Goal: Navigation & Orientation: Find specific page/section

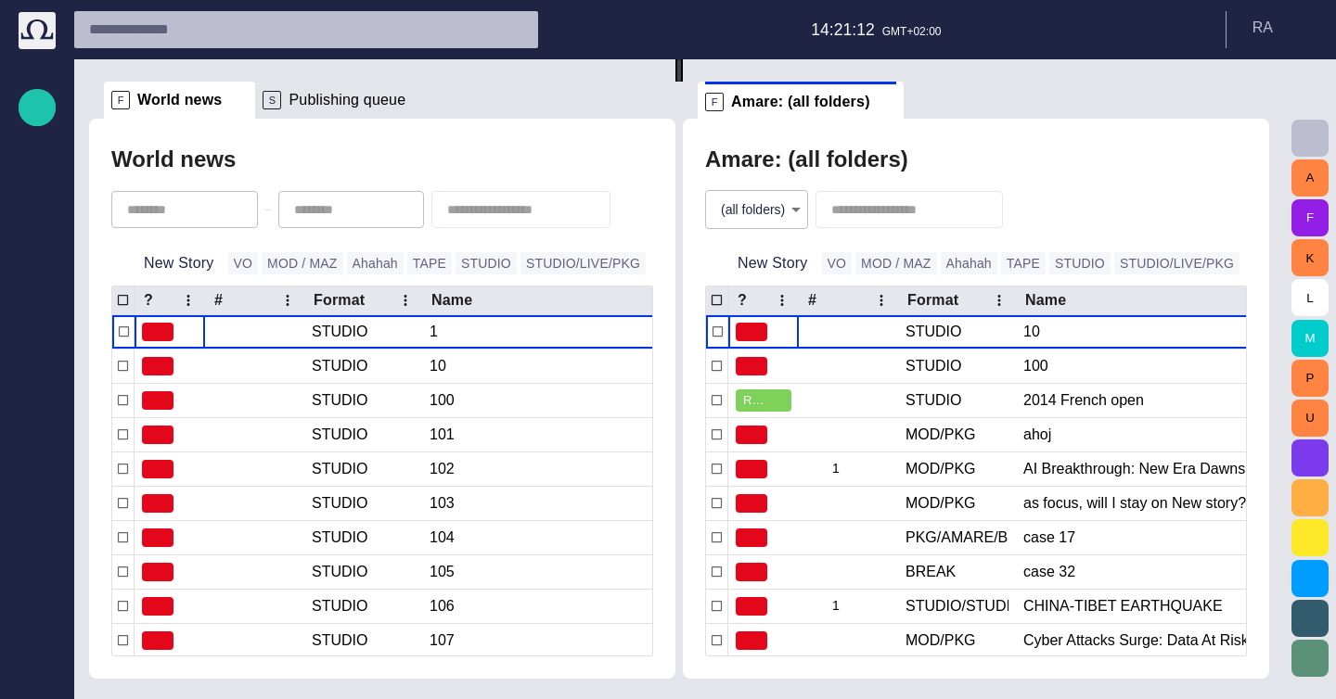
click at [220, 105] on div "F World news" at bounding box center [179, 100] width 136 height 37
click at [229, 103] on span at bounding box center [238, 100] width 19 height 19
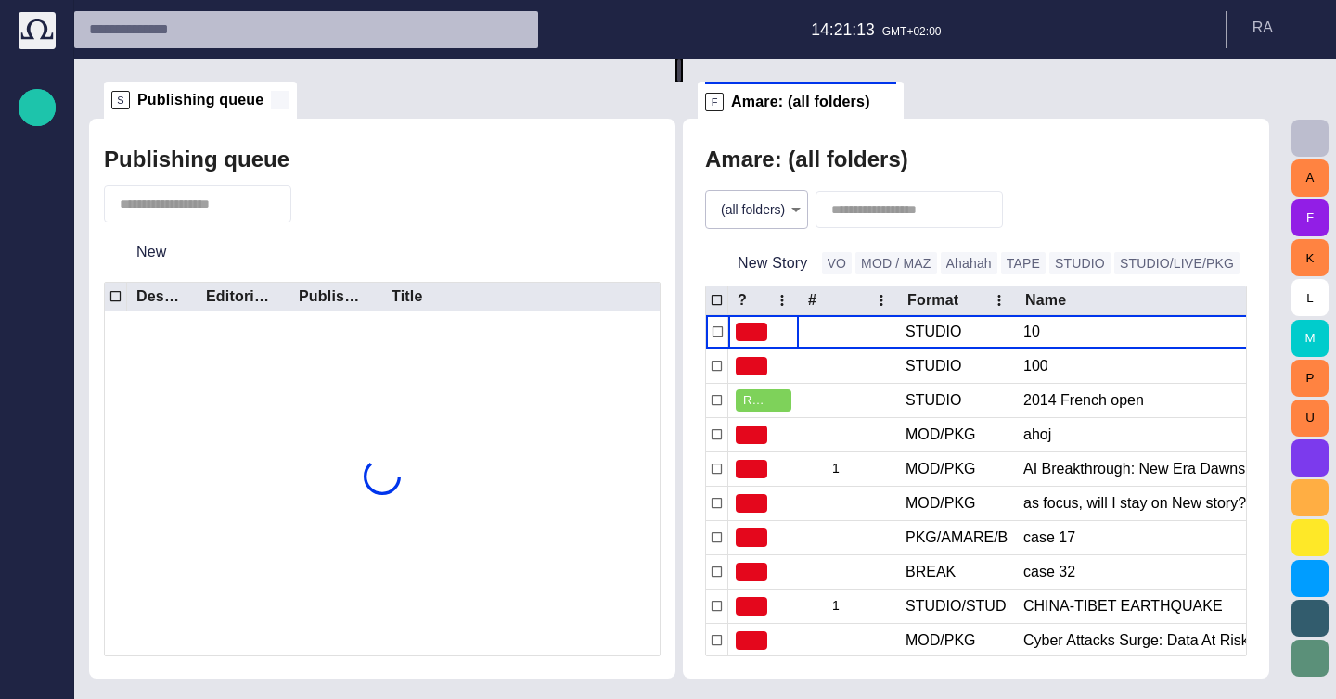
click at [271, 94] on span at bounding box center [280, 100] width 19 height 19
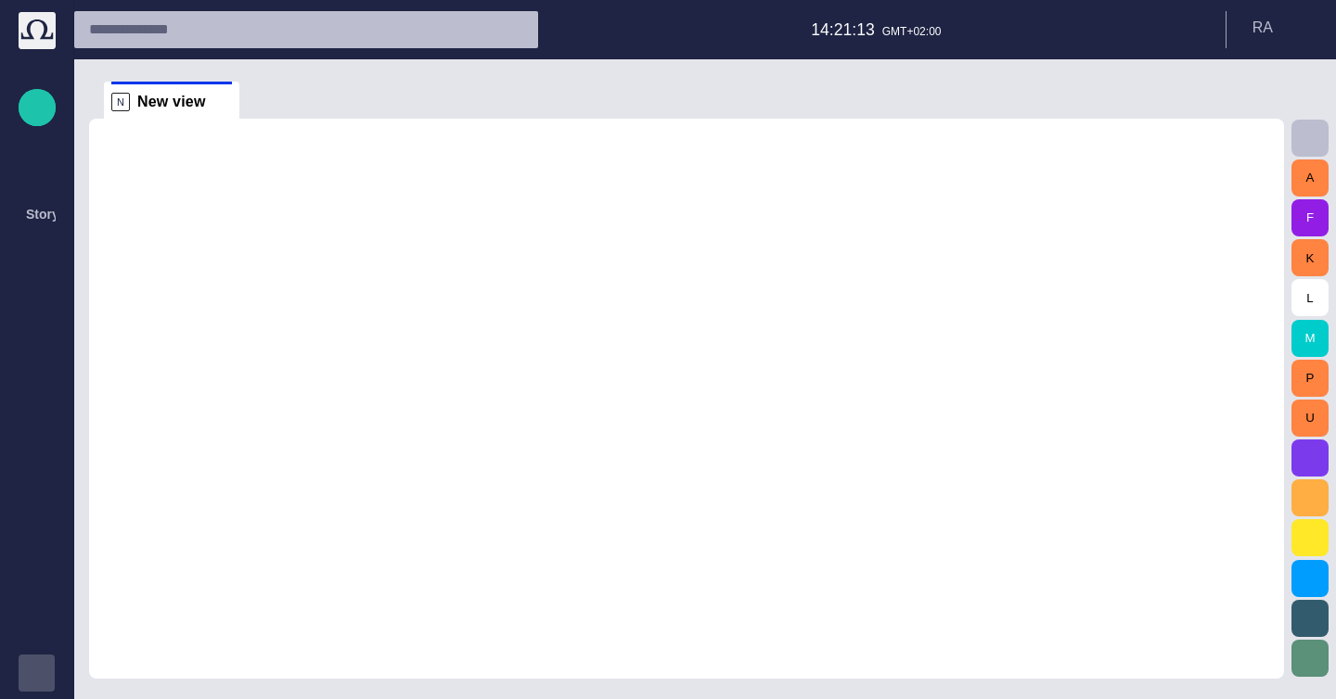
click at [60, 682] on div "Story Rundown Rundowns Story folders Publishing queue Media Administration Medi…" at bounding box center [37, 349] width 74 height 699
click at [45, 672] on div "button" at bounding box center [37, 673] width 37 height 37
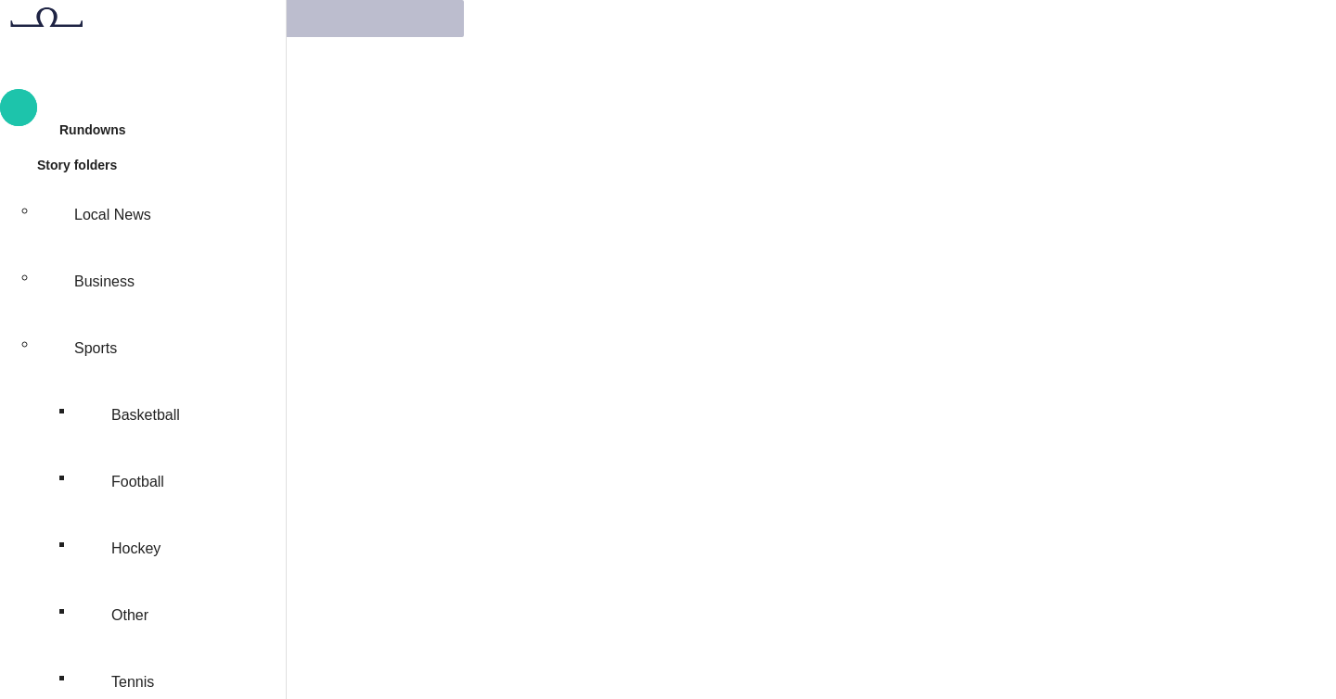
click at [15, 165] on span "main menu" at bounding box center [15, 165] width 0 height 0
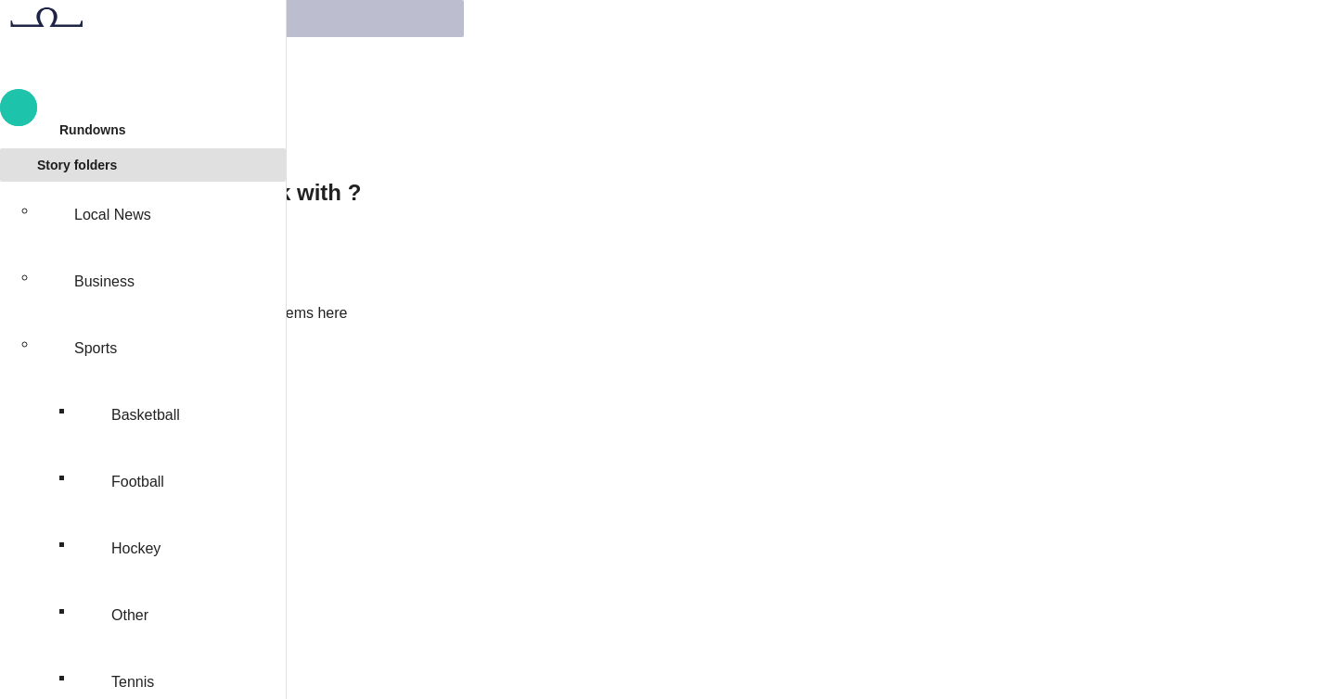
click at [15, 165] on span "main menu" at bounding box center [15, 165] width 0 height 0
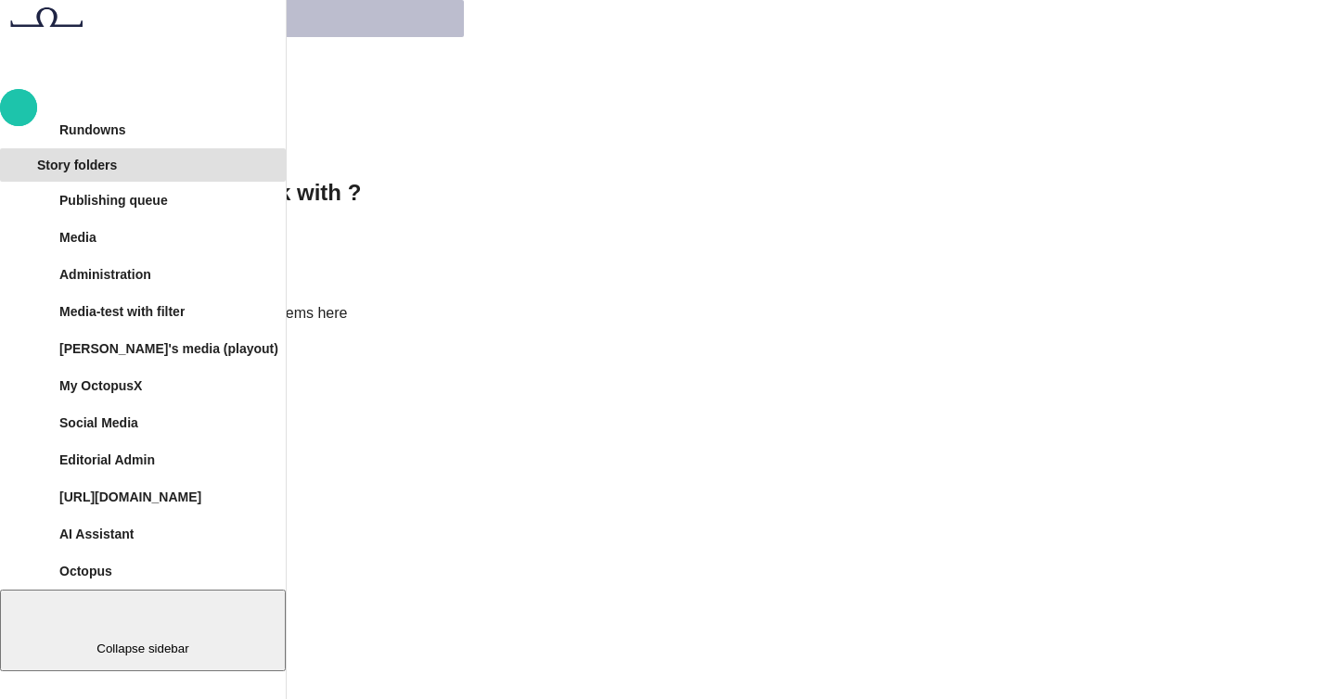
click at [262, 252] on div "Media" at bounding box center [154, 238] width 249 height 30
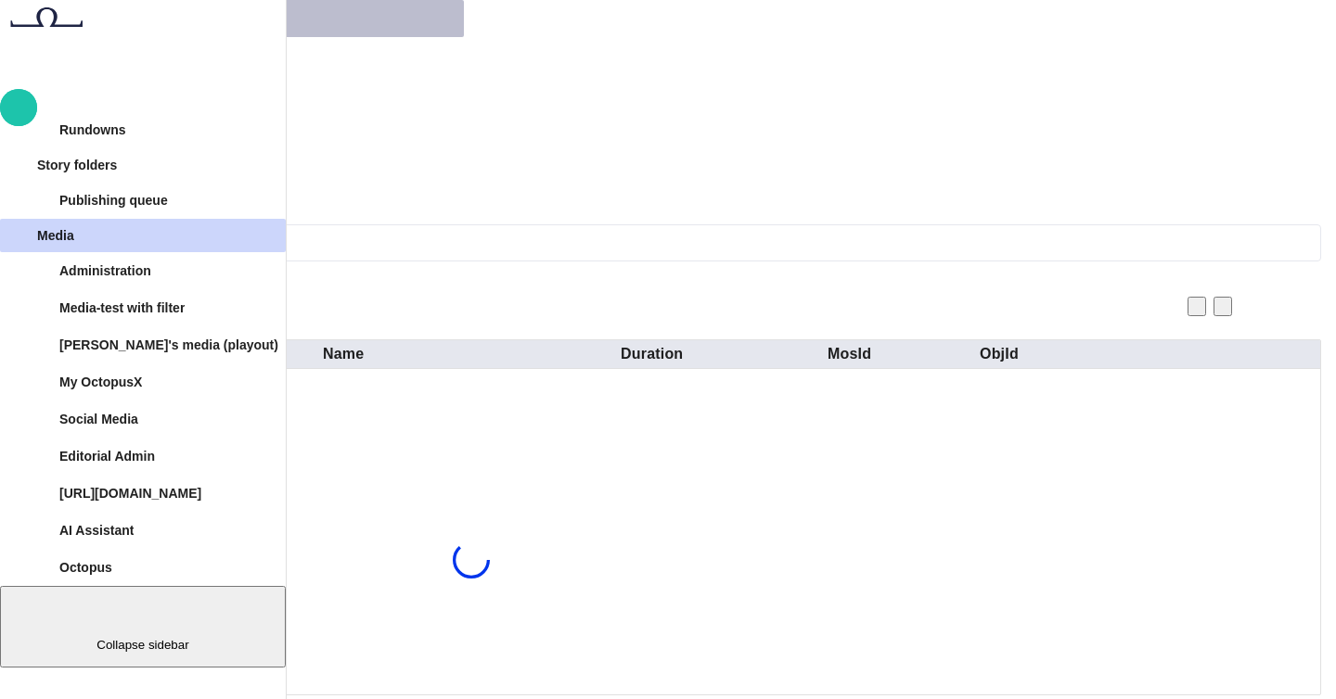
click at [278, 652] on p "Collapse sidebar" at bounding box center [142, 645] width 271 height 14
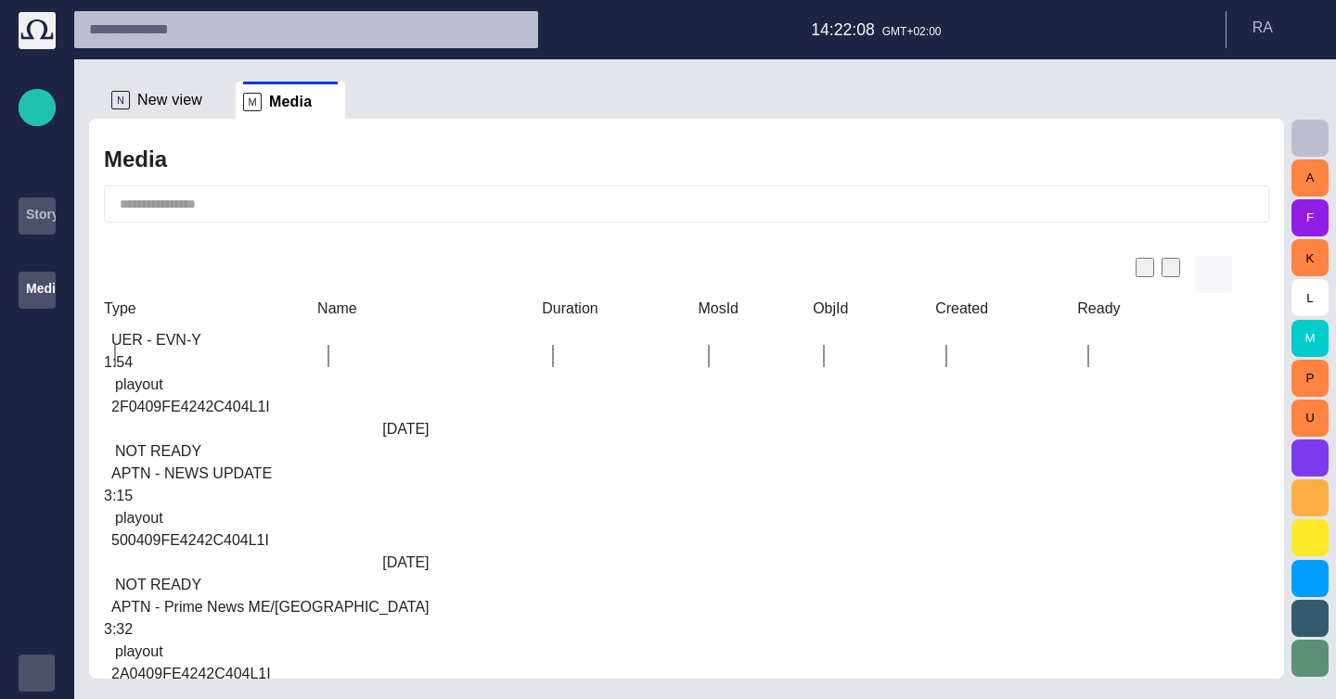
click at [1228, 256] on button "button" at bounding box center [1213, 274] width 37 height 37
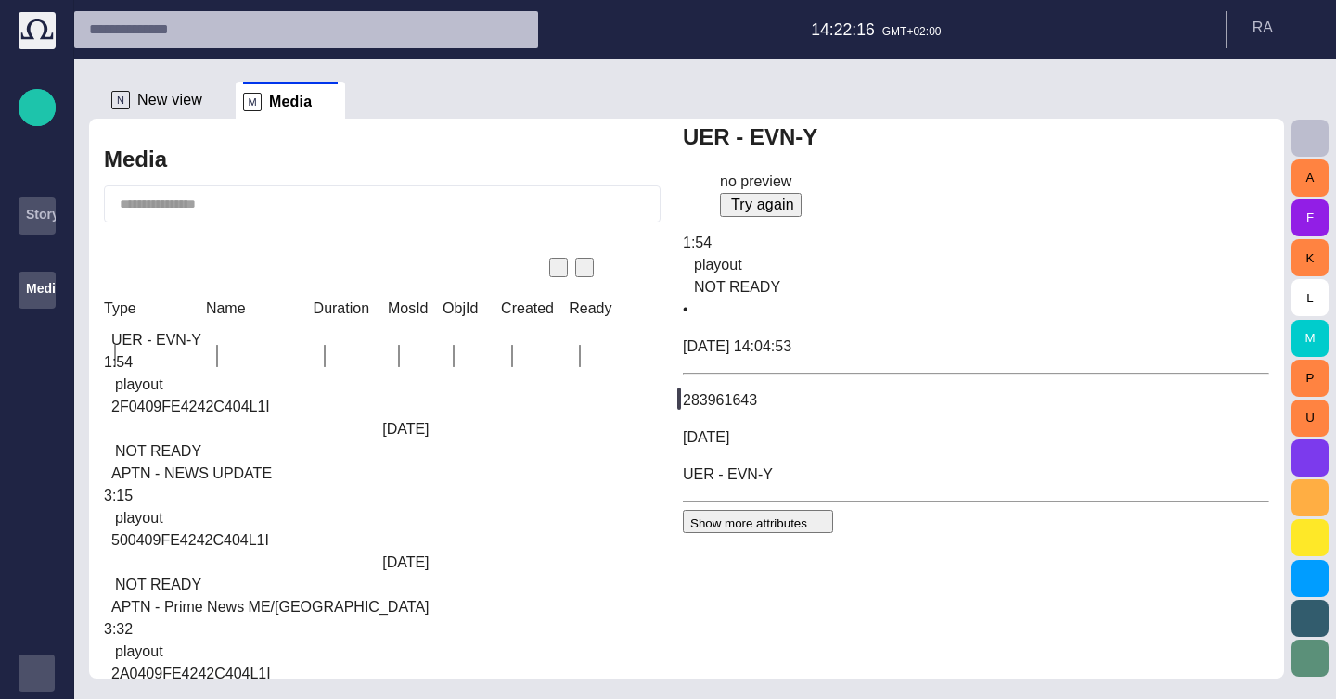
scroll to position [134, 0]
click at [833, 533] on button "Show more attributes" at bounding box center [758, 521] width 150 height 23
click at [781, 531] on button "Hide attributes" at bounding box center [732, 521] width 98 height 19
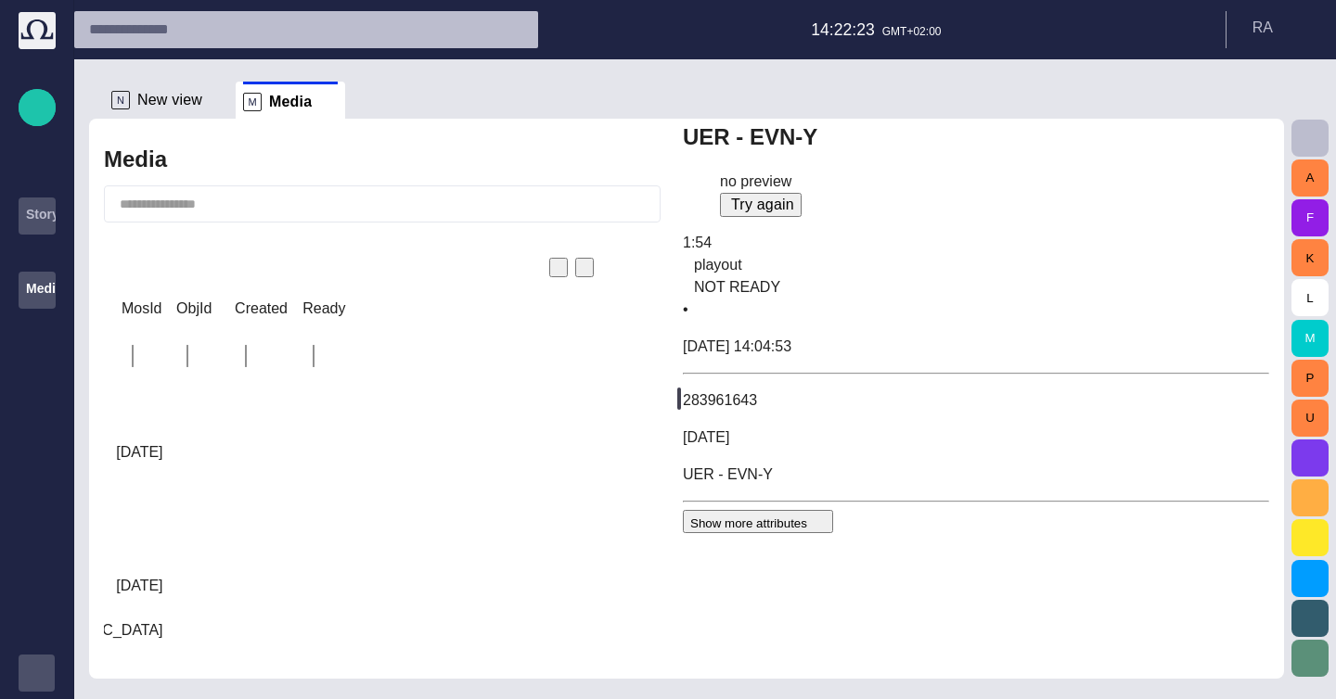
scroll to position [0, 0]
click at [171, 329] on div "UER - EVN-Y" at bounding box center [4, 340] width 333 height 22
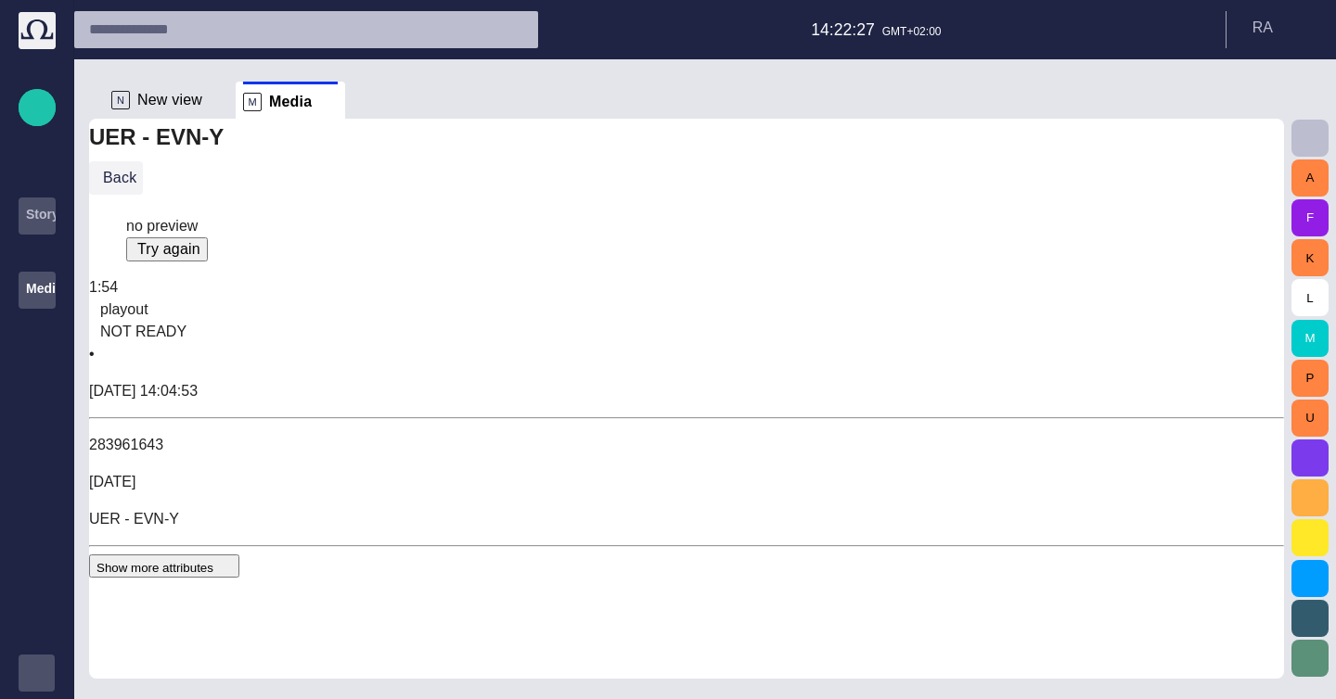
click at [143, 195] on button "Back" at bounding box center [116, 177] width 54 height 33
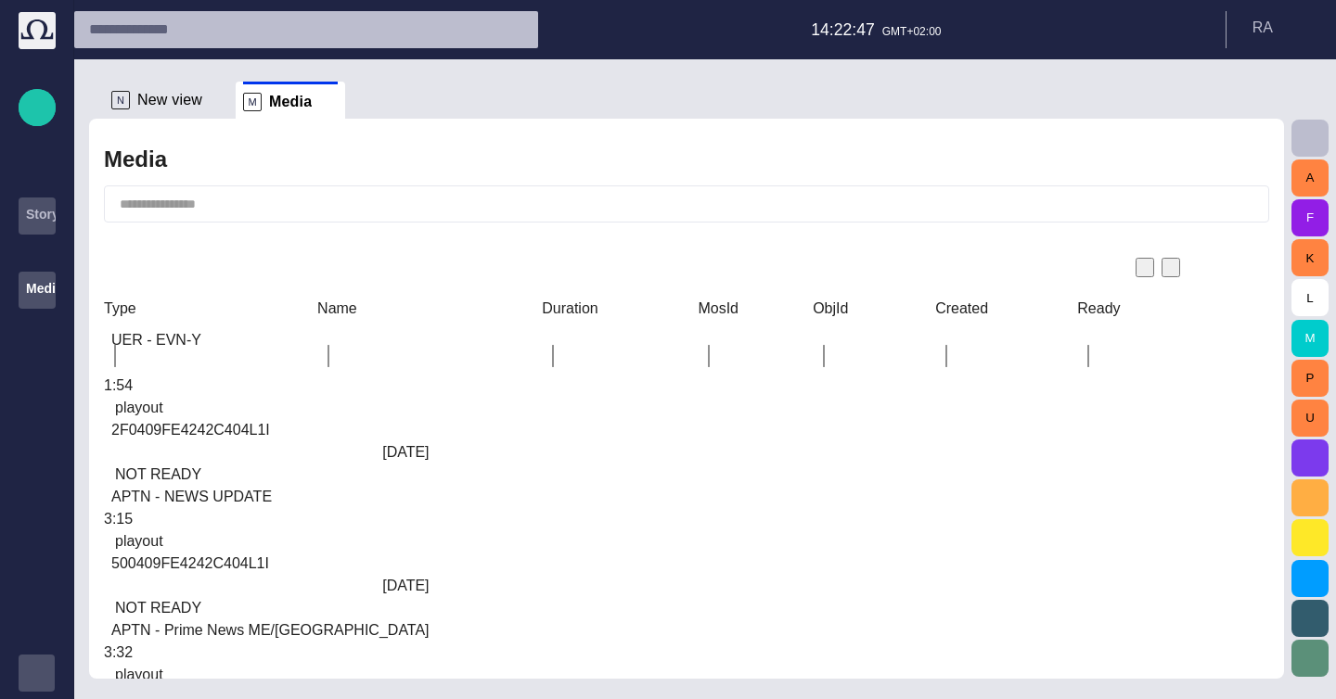
click at [1311, 138] on span "button" at bounding box center [1309, 138] width 22 height 22
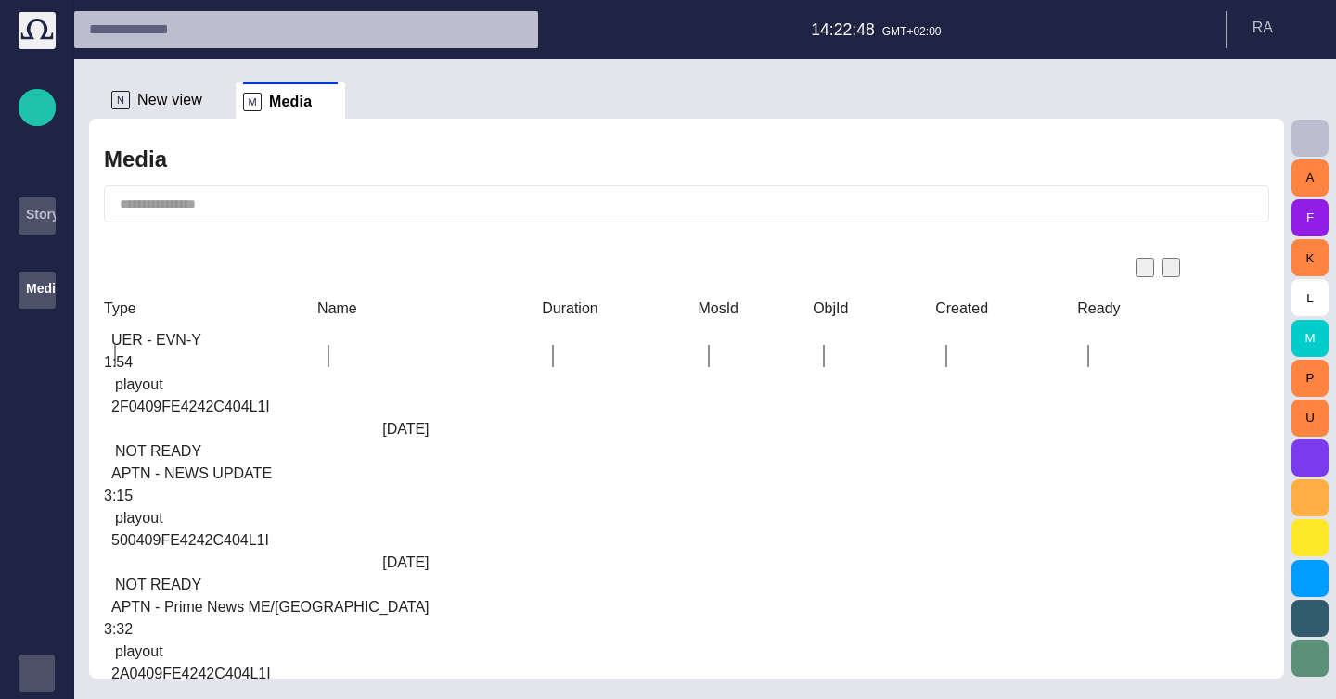
click at [180, 698] on div at bounding box center [668, 699] width 1336 height 0
click at [164, 102] on span "New view" at bounding box center [169, 100] width 65 height 19
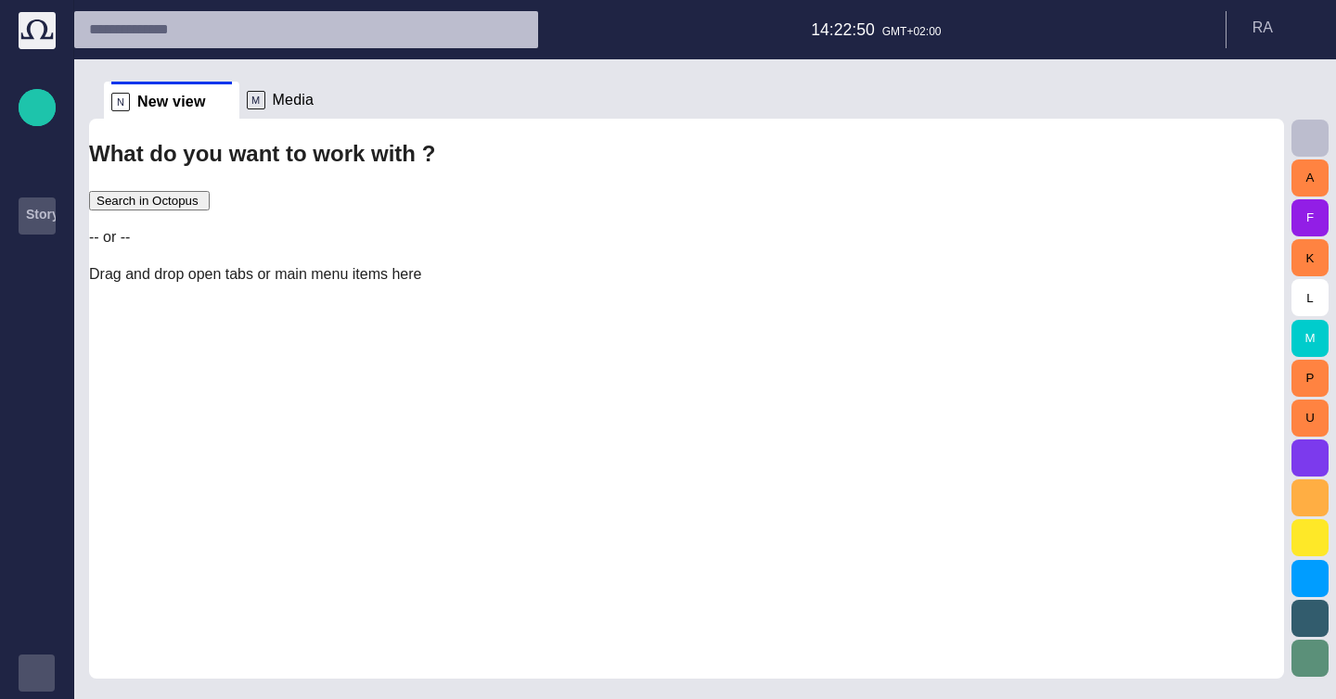
click at [1304, 151] on button "button" at bounding box center [1309, 138] width 37 height 37
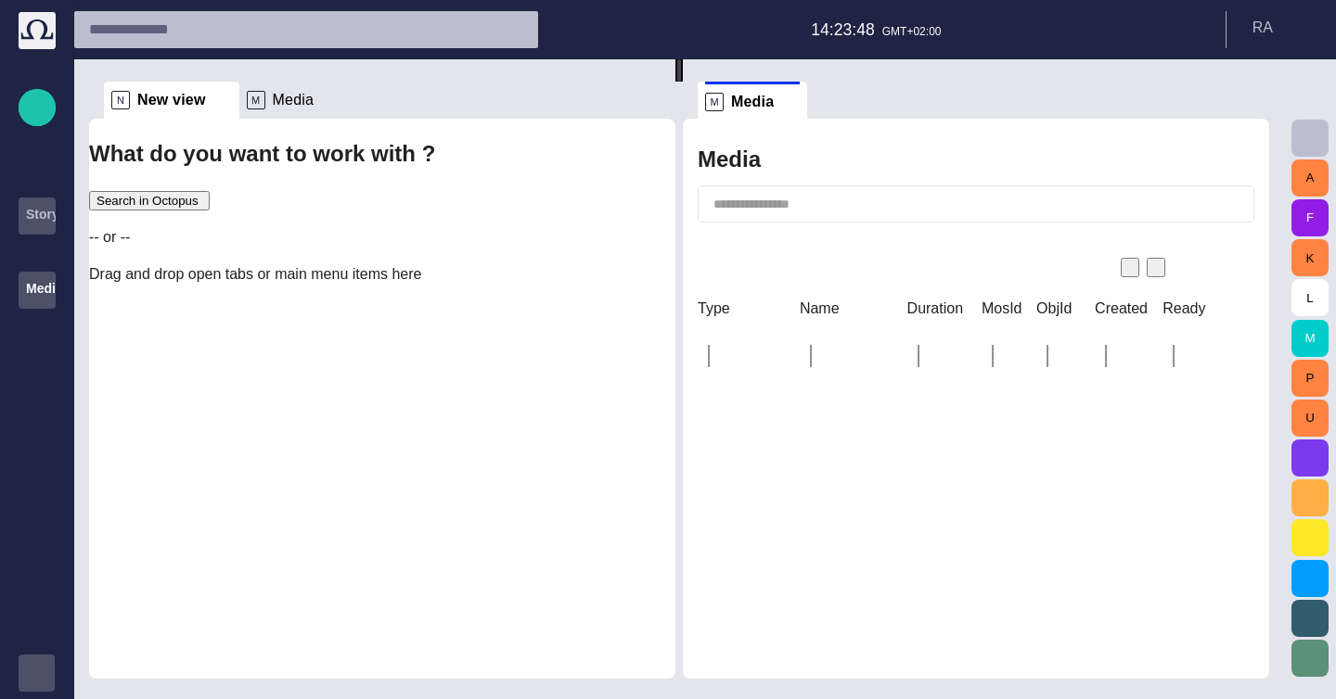
scroll to position [998, 0]
click at [667, 107] on span "button" at bounding box center [657, 100] width 22 height 22
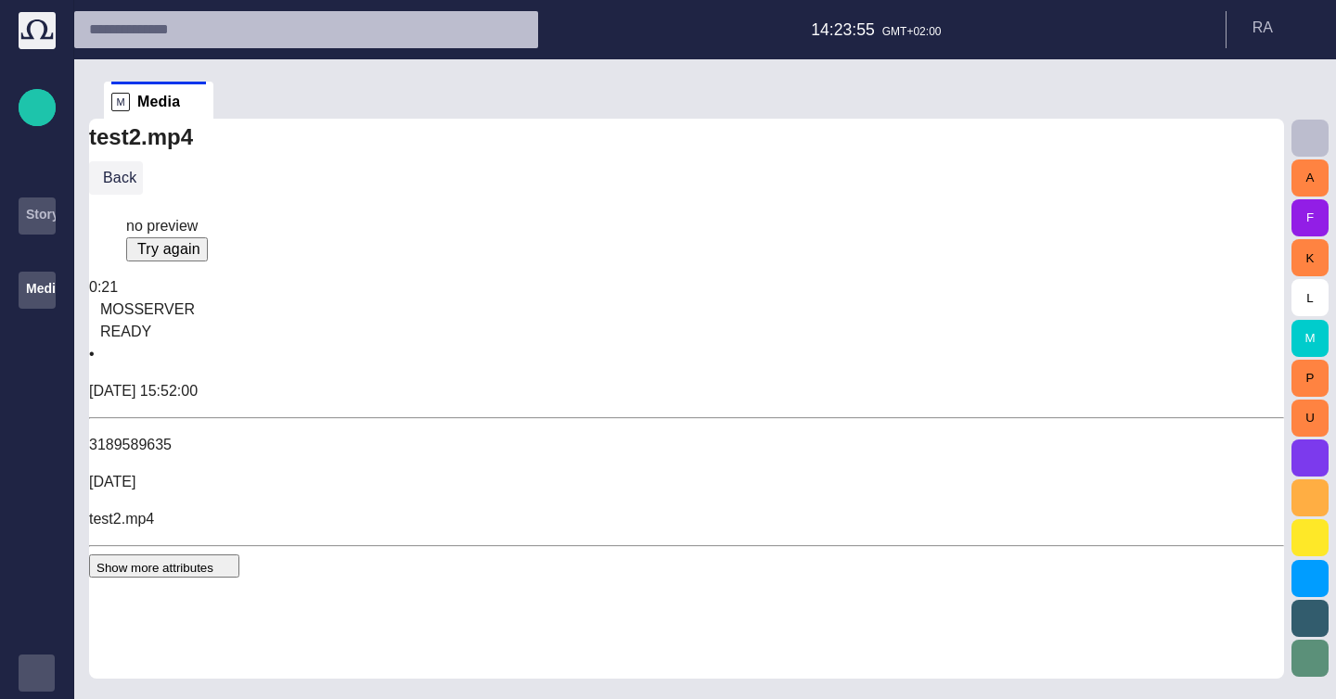
click at [127, 195] on button "Back" at bounding box center [116, 177] width 54 height 33
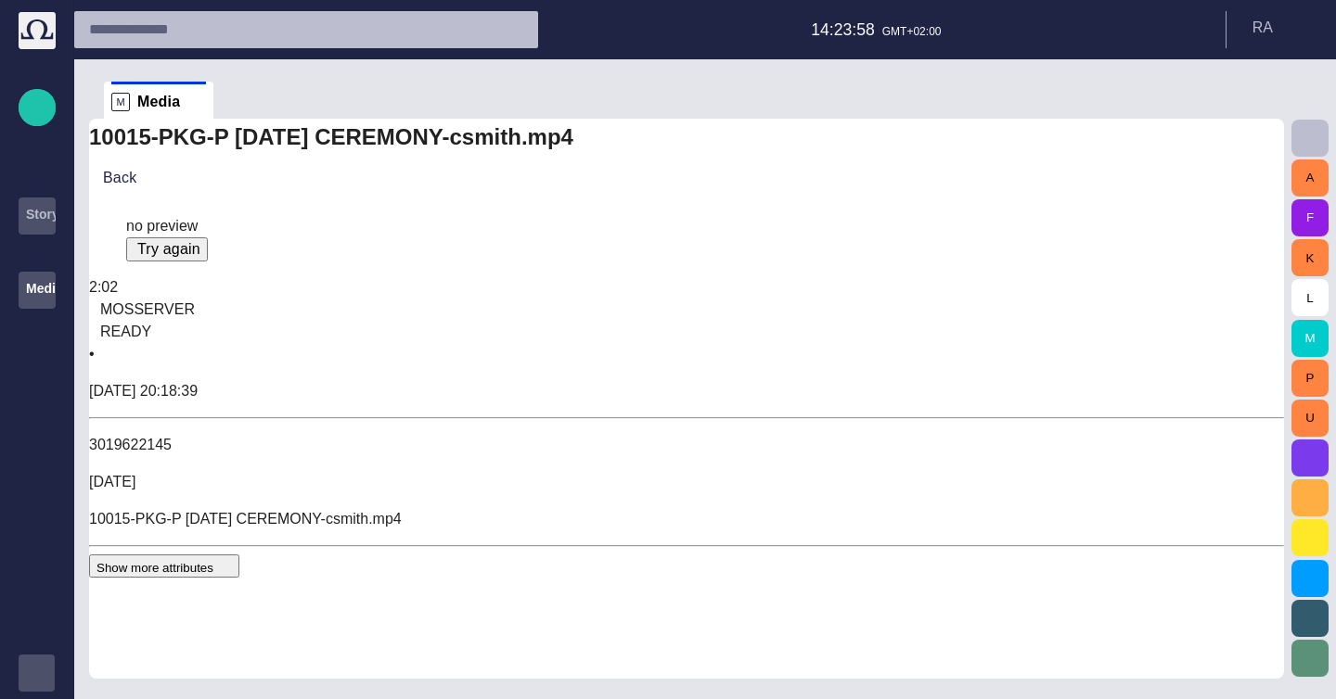
click at [130, 254] on span "button" at bounding box center [130, 254] width 0 height 0
click at [198, 234] on span "no preview" at bounding box center [161, 226] width 71 height 16
click at [155, 181] on div "Back" at bounding box center [686, 178] width 1195 height 45
click at [143, 190] on button "Back" at bounding box center [116, 177] width 54 height 33
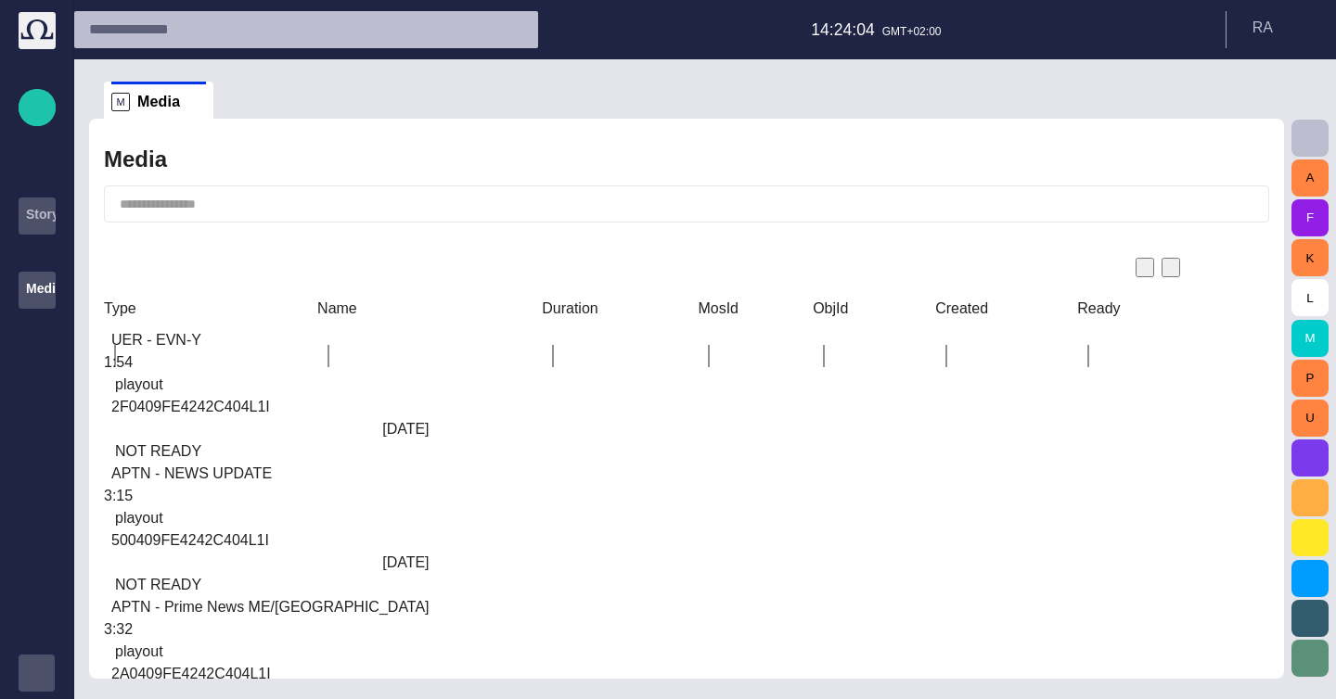
click at [424, 396] on span "button" at bounding box center [424, 396] width 0 height 0
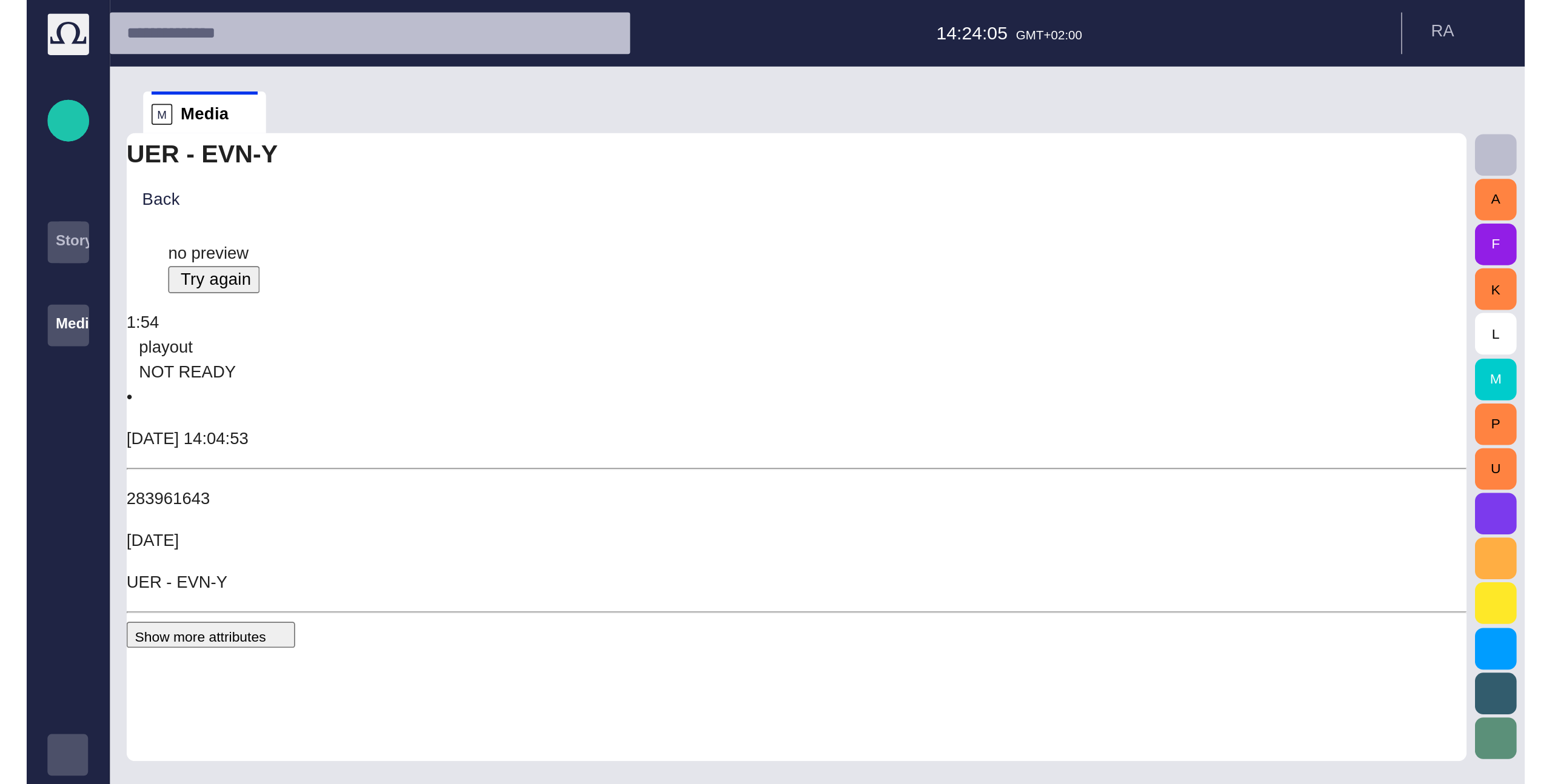
scroll to position [163, 0]
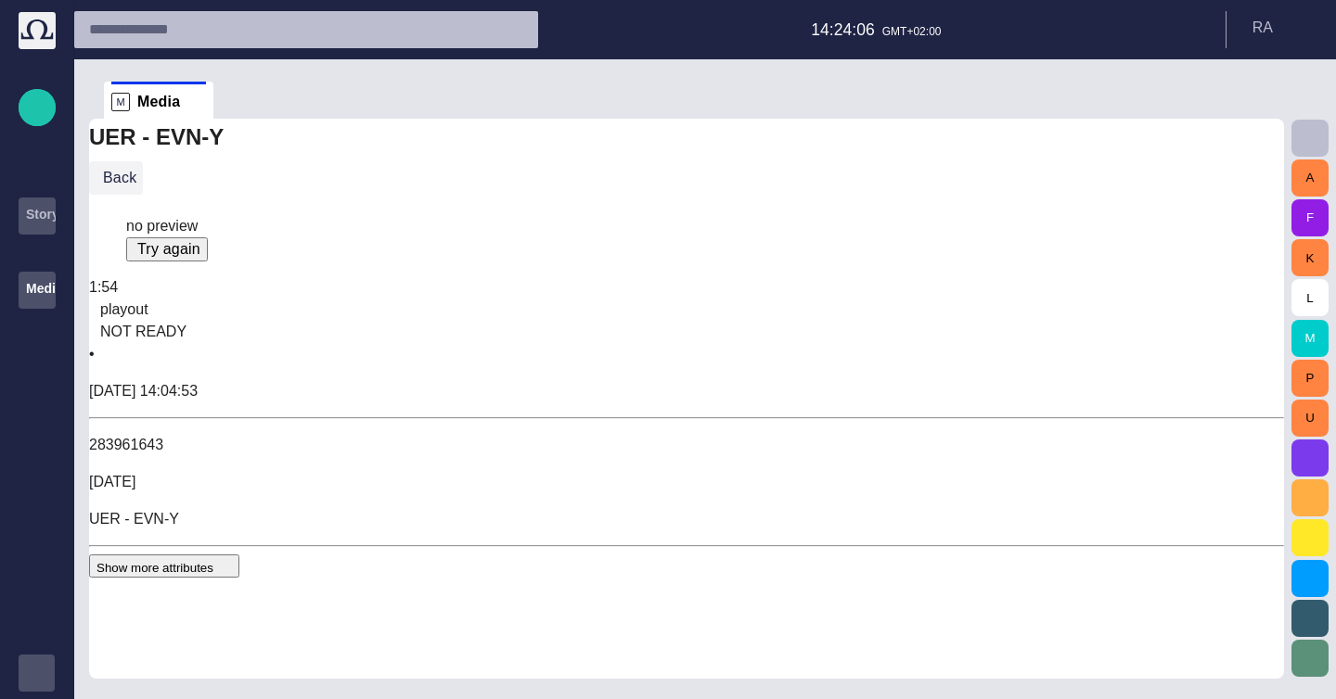
click at [143, 195] on button "Back" at bounding box center [116, 177] width 54 height 33
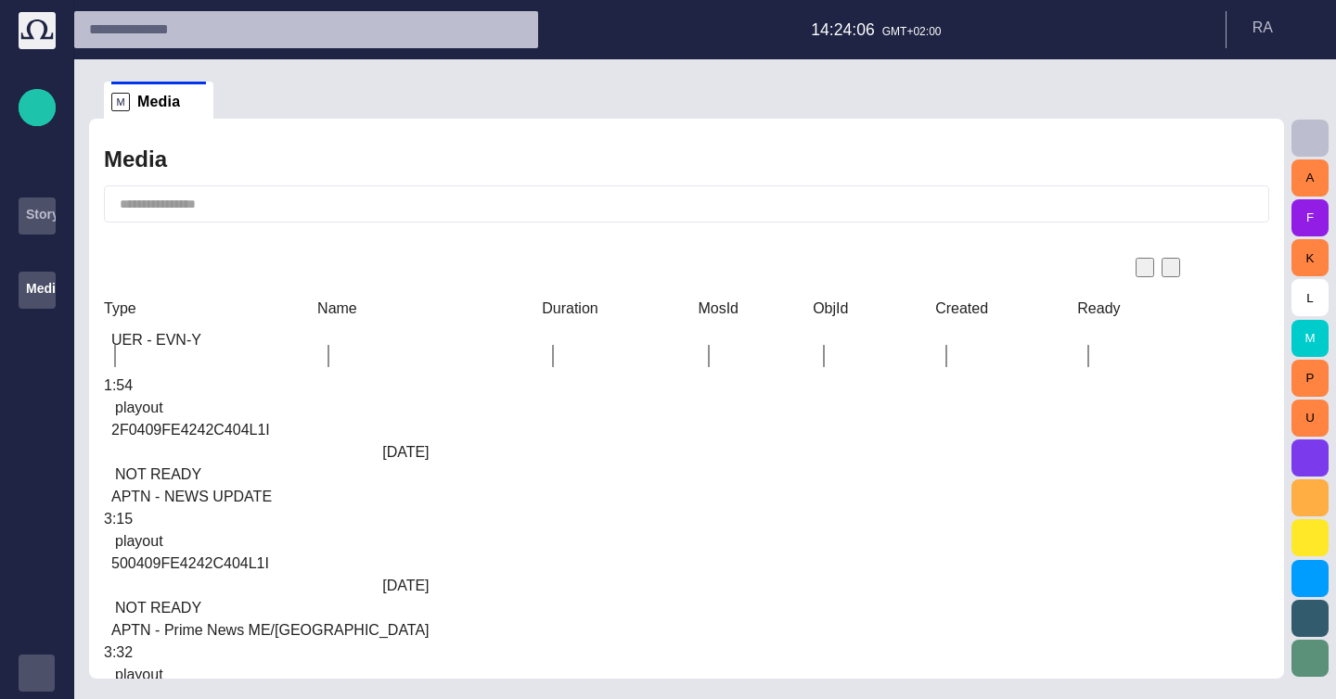
click at [437, 486] on div "APTN - NEWS UPDATE" at bounding box center [270, 497] width 333 height 22
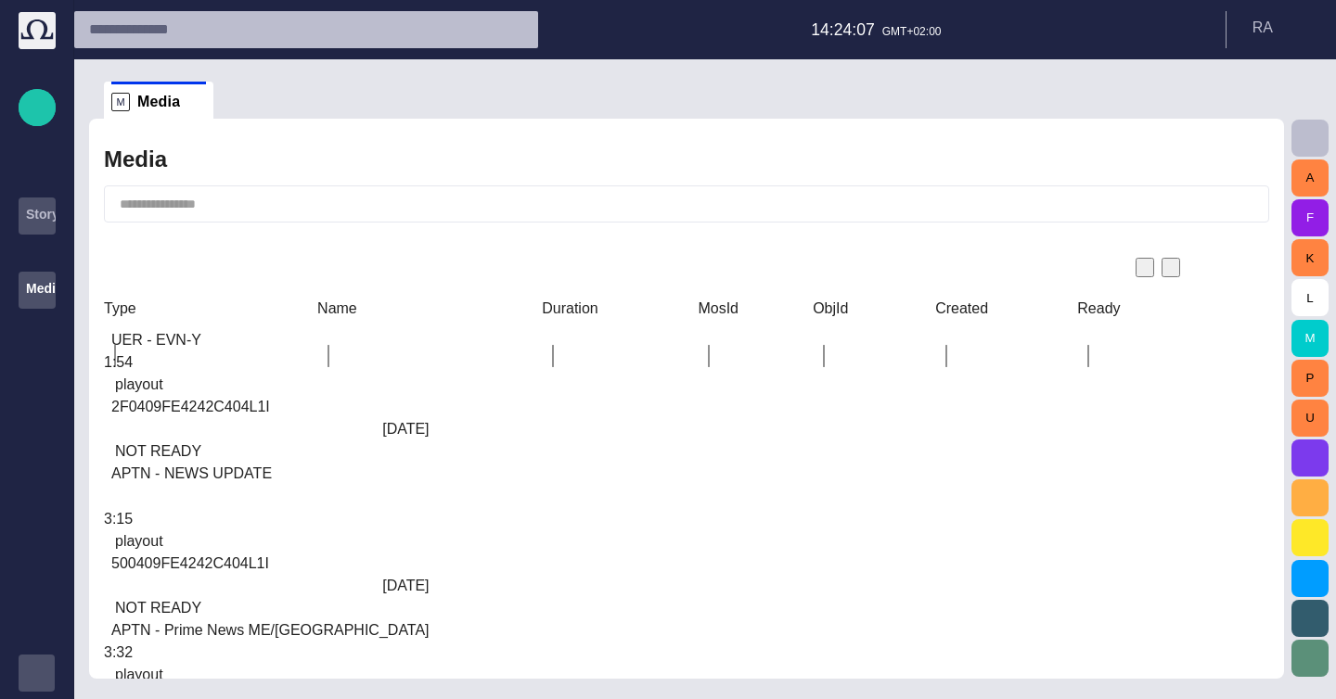
click at [437, 463] on div "APTN - NEWS UPDATE" at bounding box center [270, 474] width 333 height 22
